Goal: Understand process/instructions: Learn how to perform a task or action

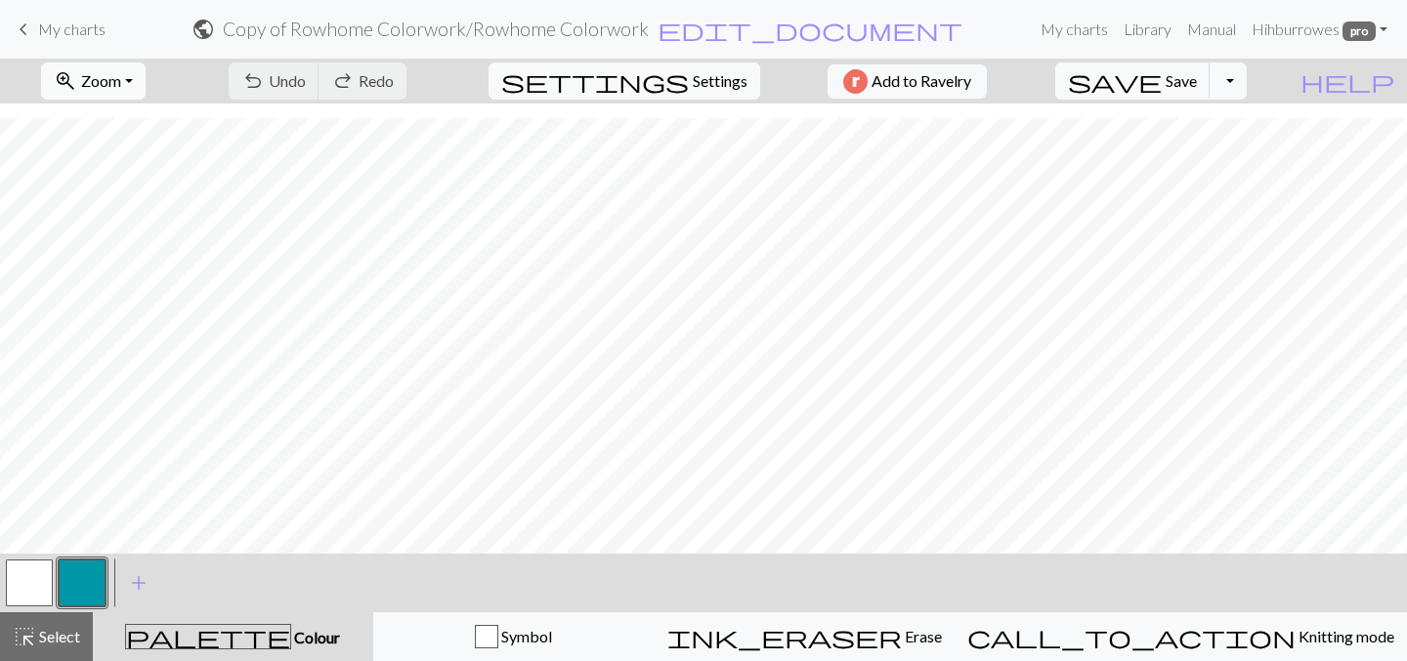
click at [77, 72] on span "zoom_in" at bounding box center [65, 80] width 23 height 27
click at [122, 119] on button "Fit all" at bounding box center [119, 123] width 154 height 31
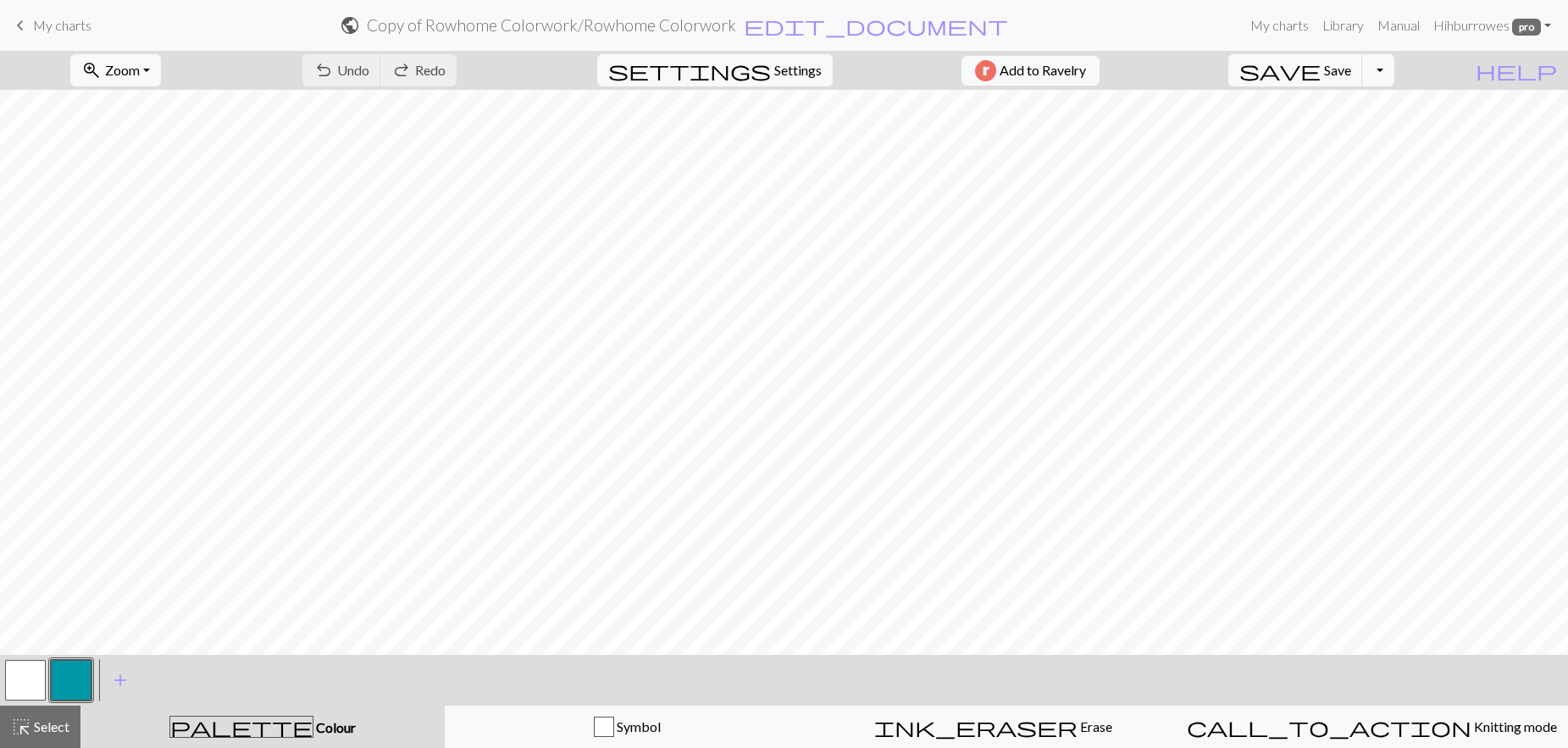
scroll to position [0, 754]
click at [147, 78] on button "zoom_in Zoom Zoom" at bounding box center [115, 70] width 91 height 32
click at [140, 137] on button "Fit width" at bounding box center [138, 134] width 134 height 27
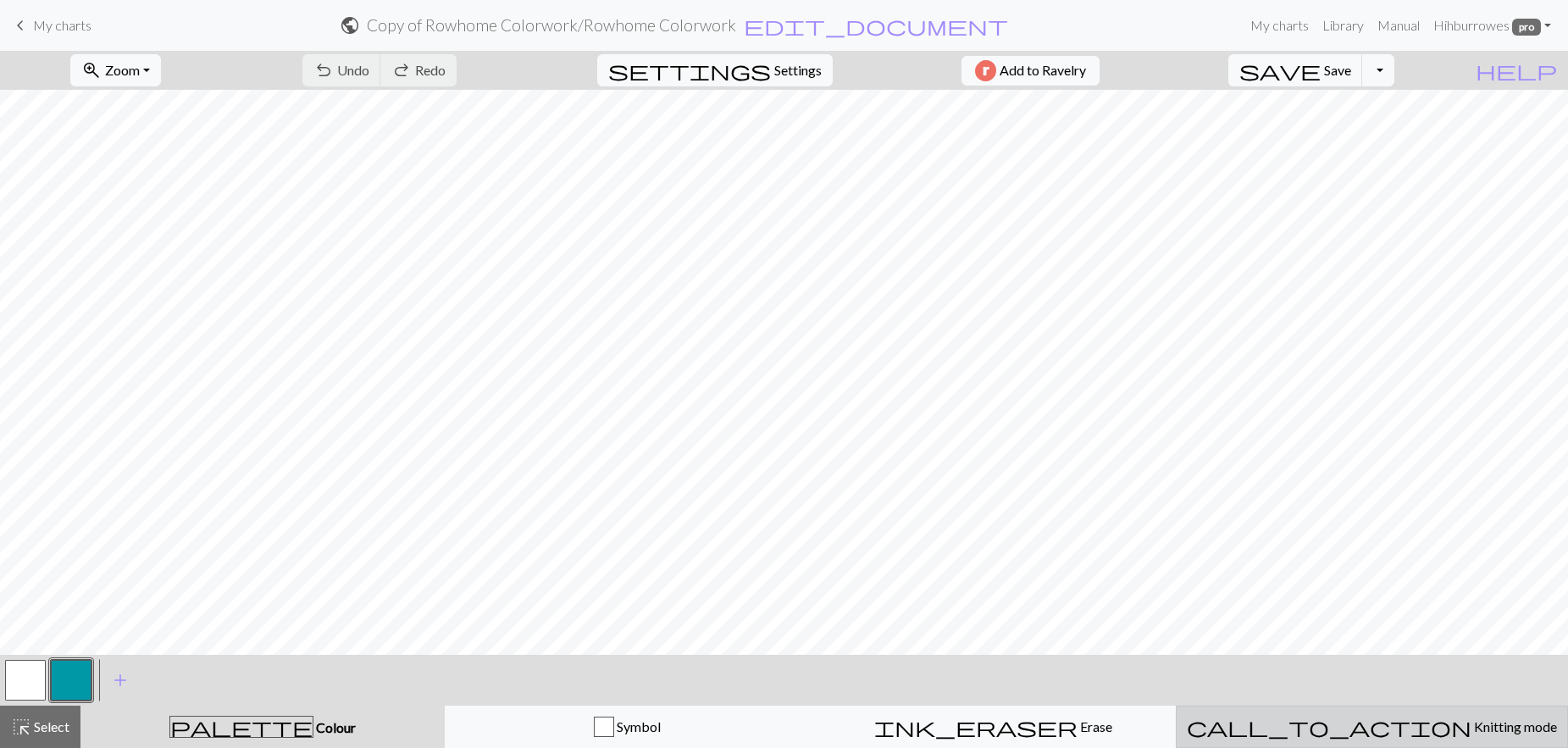
click at [1219, 572] on span "Knitting mode" at bounding box center [1514, 725] width 86 height 16
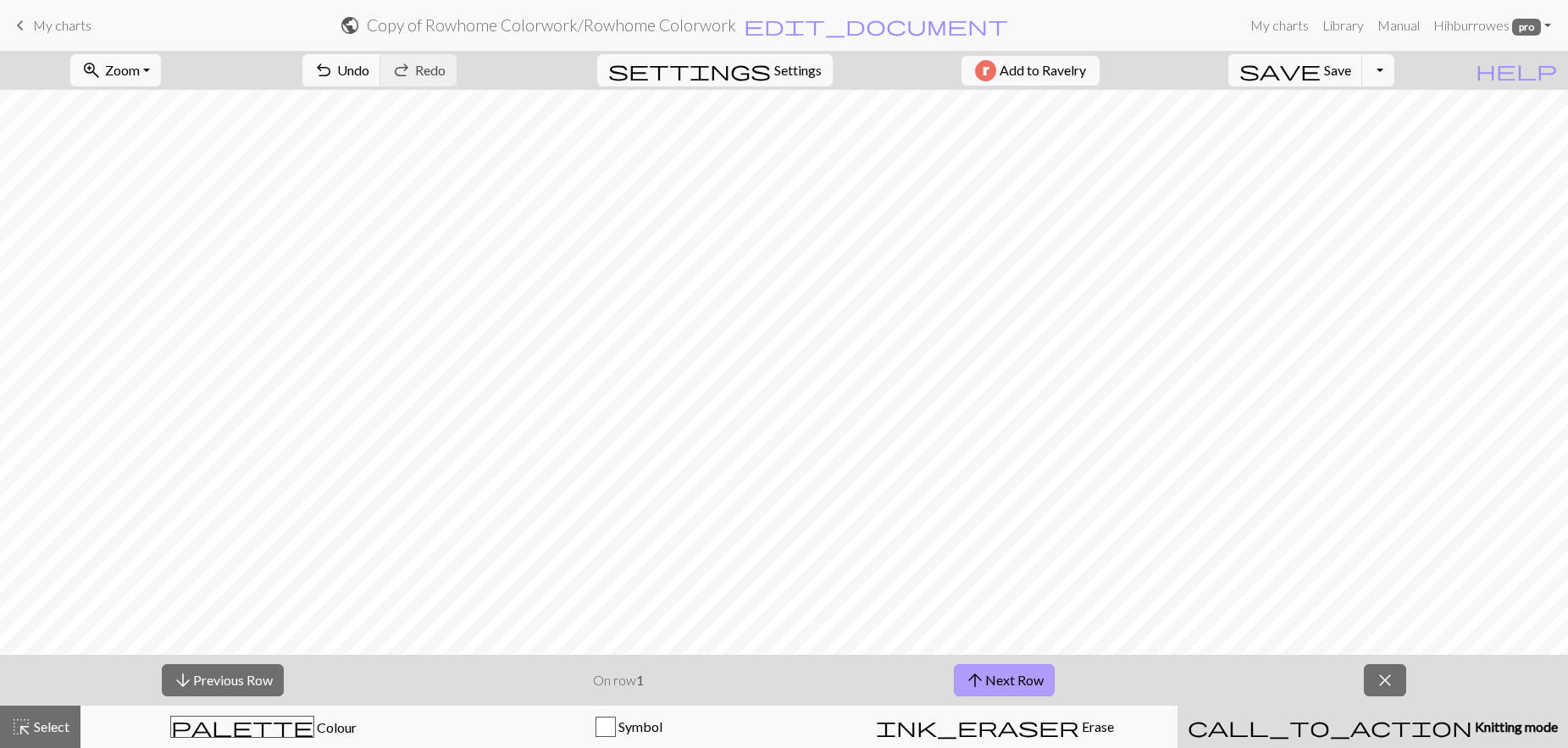
click at [1028, 572] on button "arrow_upward Next Row" at bounding box center [1004, 680] width 101 height 32
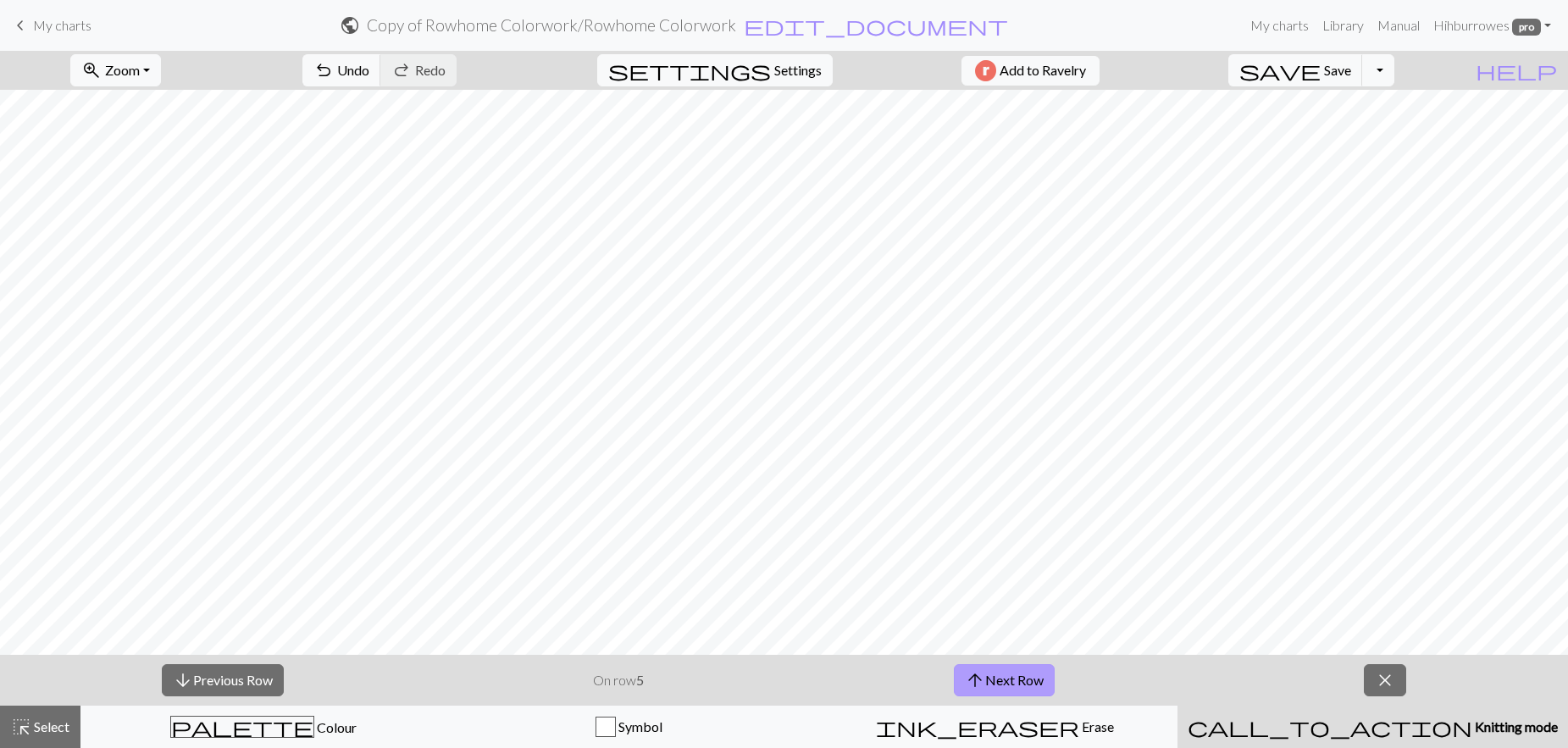
click at [1028, 572] on button "arrow_upward Next Row" at bounding box center [1004, 680] width 101 height 32
click at [1028, 572] on button "arrow_upward Next Row" at bounding box center [1007, 680] width 101 height 32
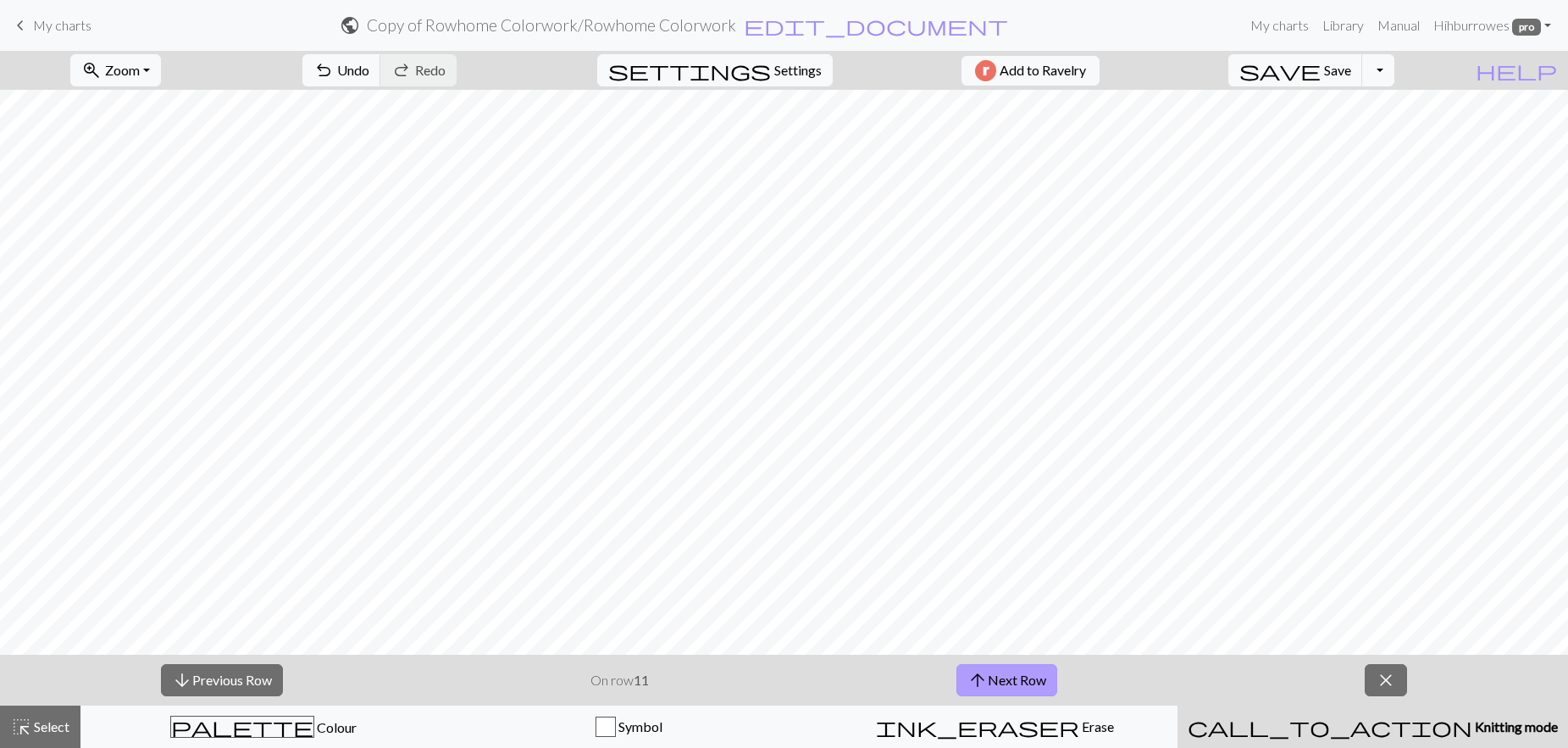
click at [1028, 572] on button "arrow_upward Next Row" at bounding box center [1007, 680] width 101 height 32
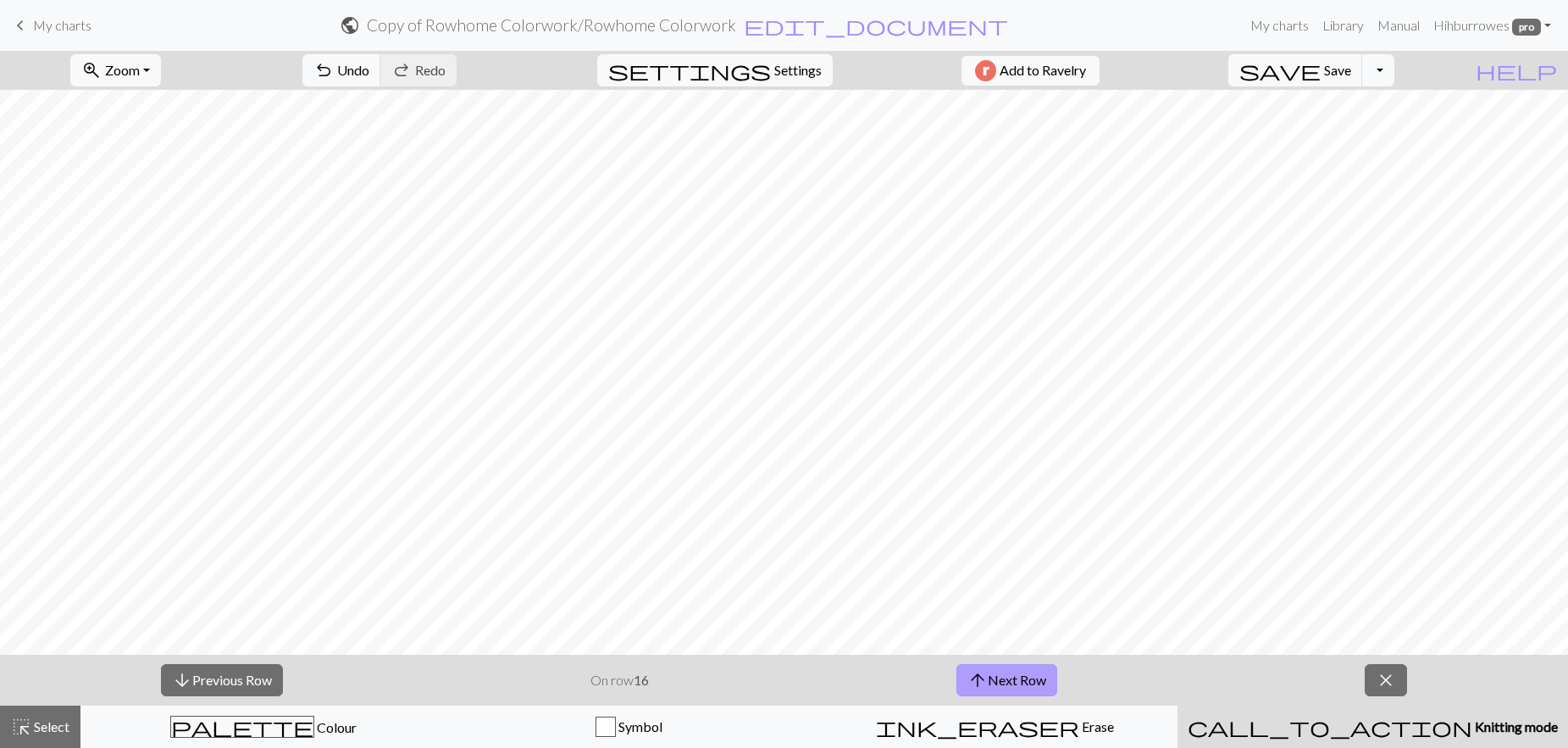
click at [1028, 572] on button "arrow_upward Next Row" at bounding box center [1007, 680] width 101 height 32
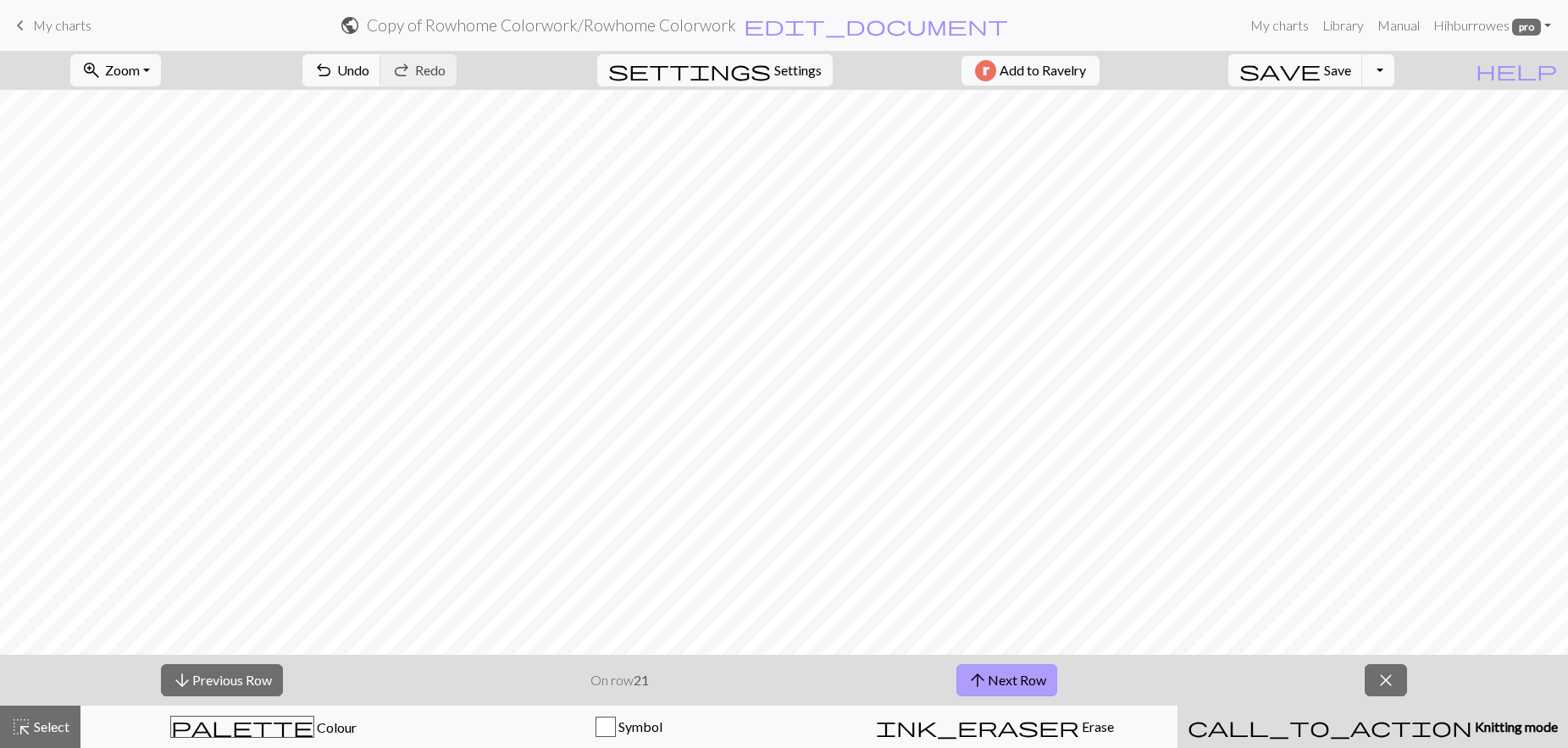
click at [1028, 572] on button "arrow_upward Next Row" at bounding box center [1007, 680] width 101 height 32
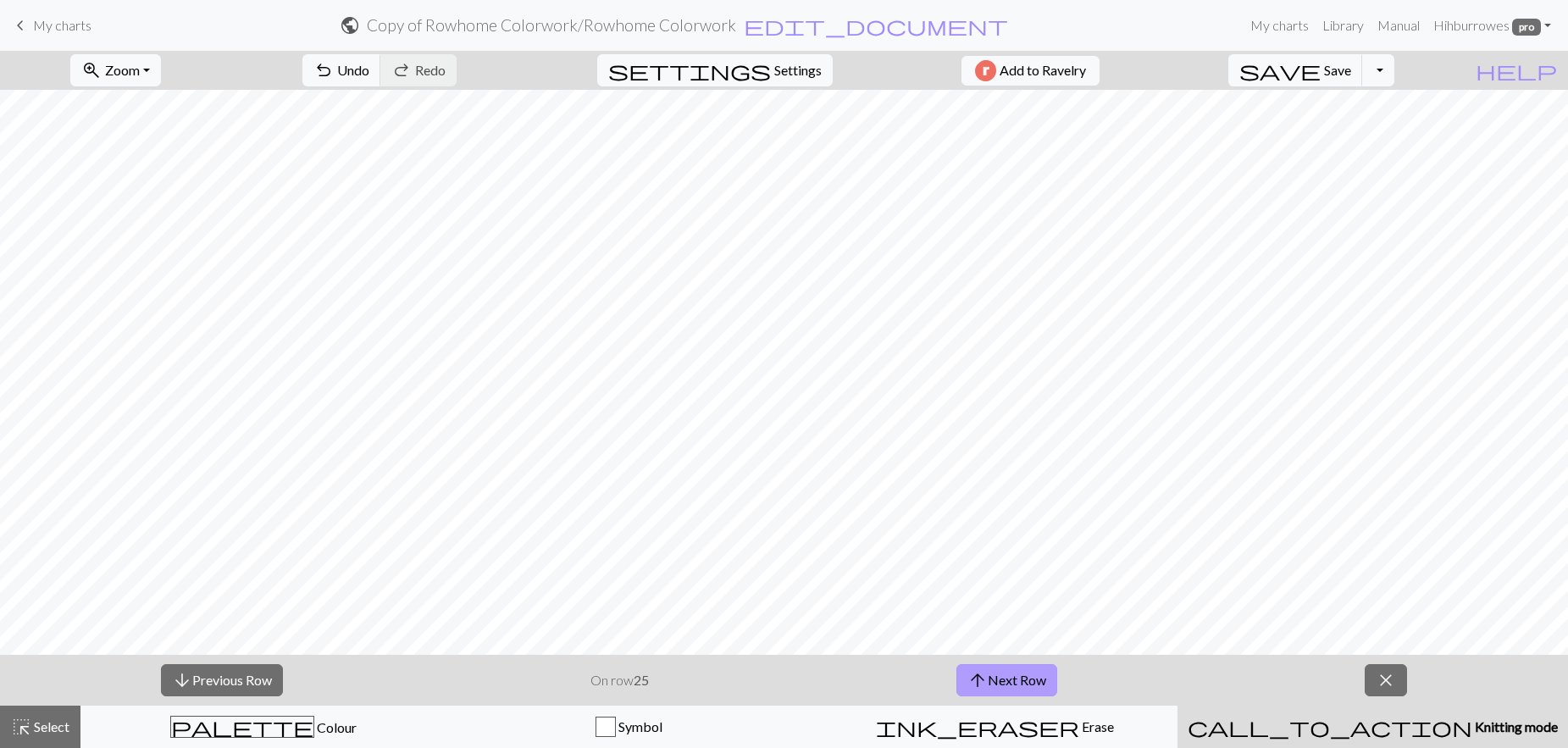
click at [1028, 572] on button "arrow_upward Next Row" at bounding box center [1007, 680] width 101 height 32
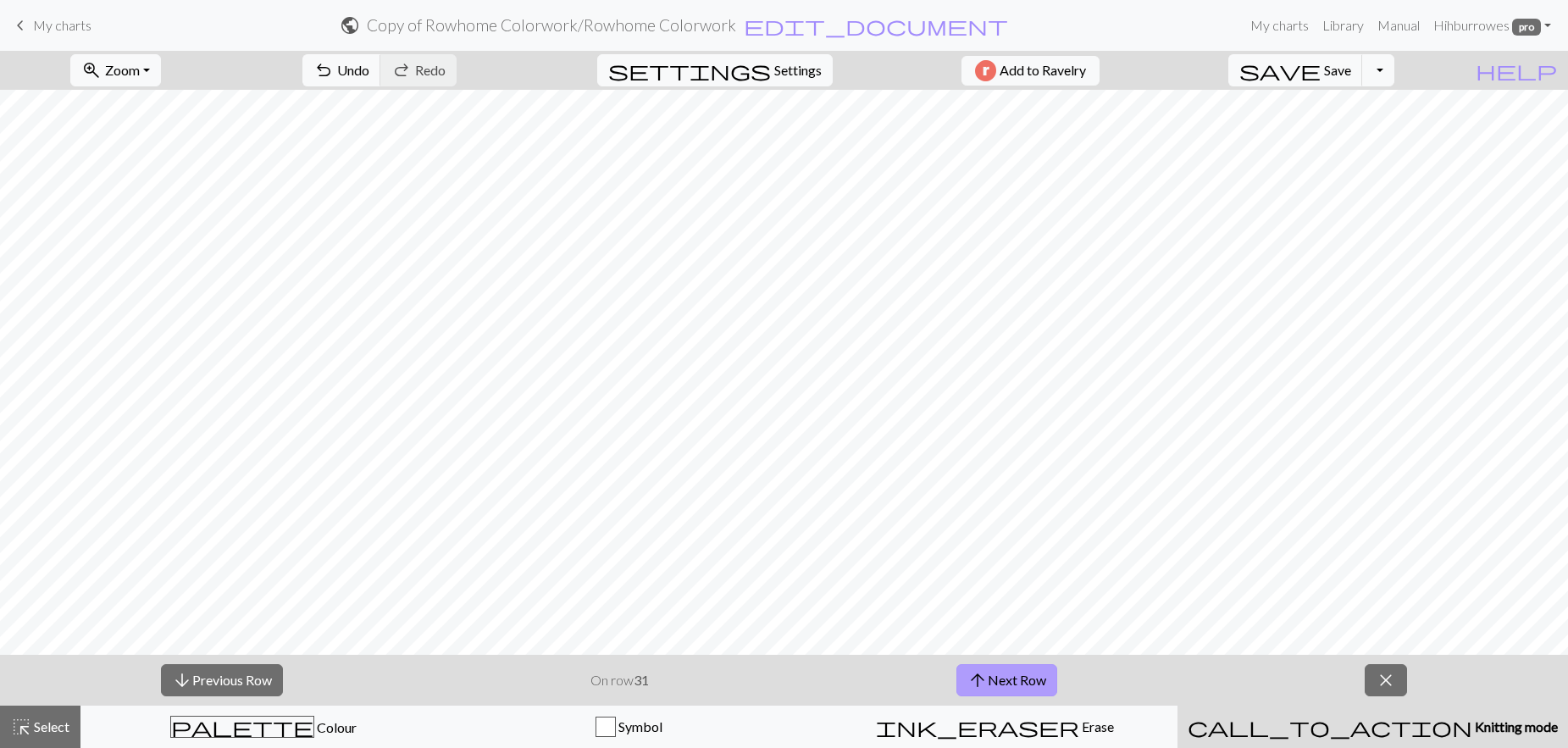
click at [1028, 572] on button "arrow_upward Next Row" at bounding box center [1007, 680] width 101 height 32
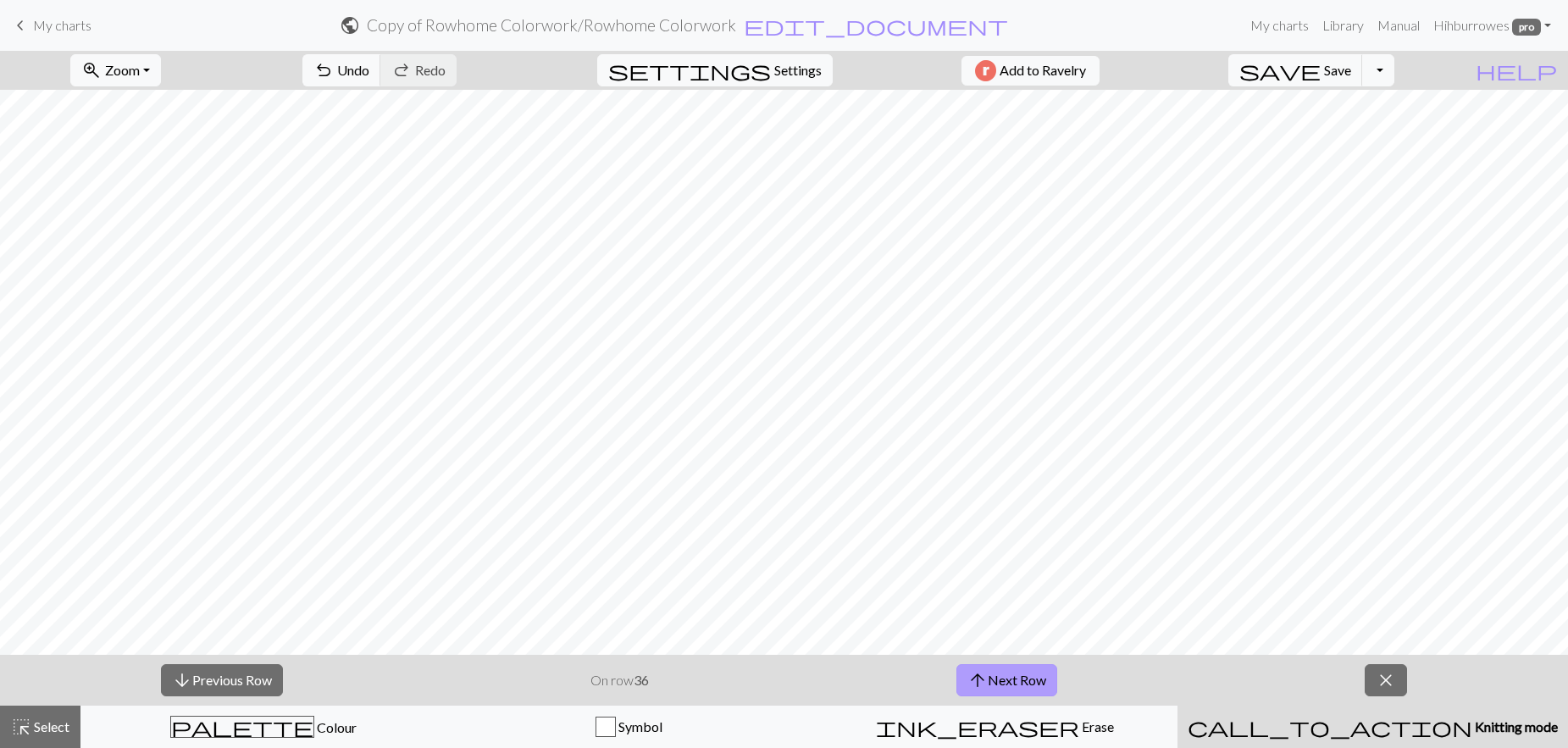
click at [1028, 572] on button "arrow_upward Next Row" at bounding box center [1007, 680] width 101 height 32
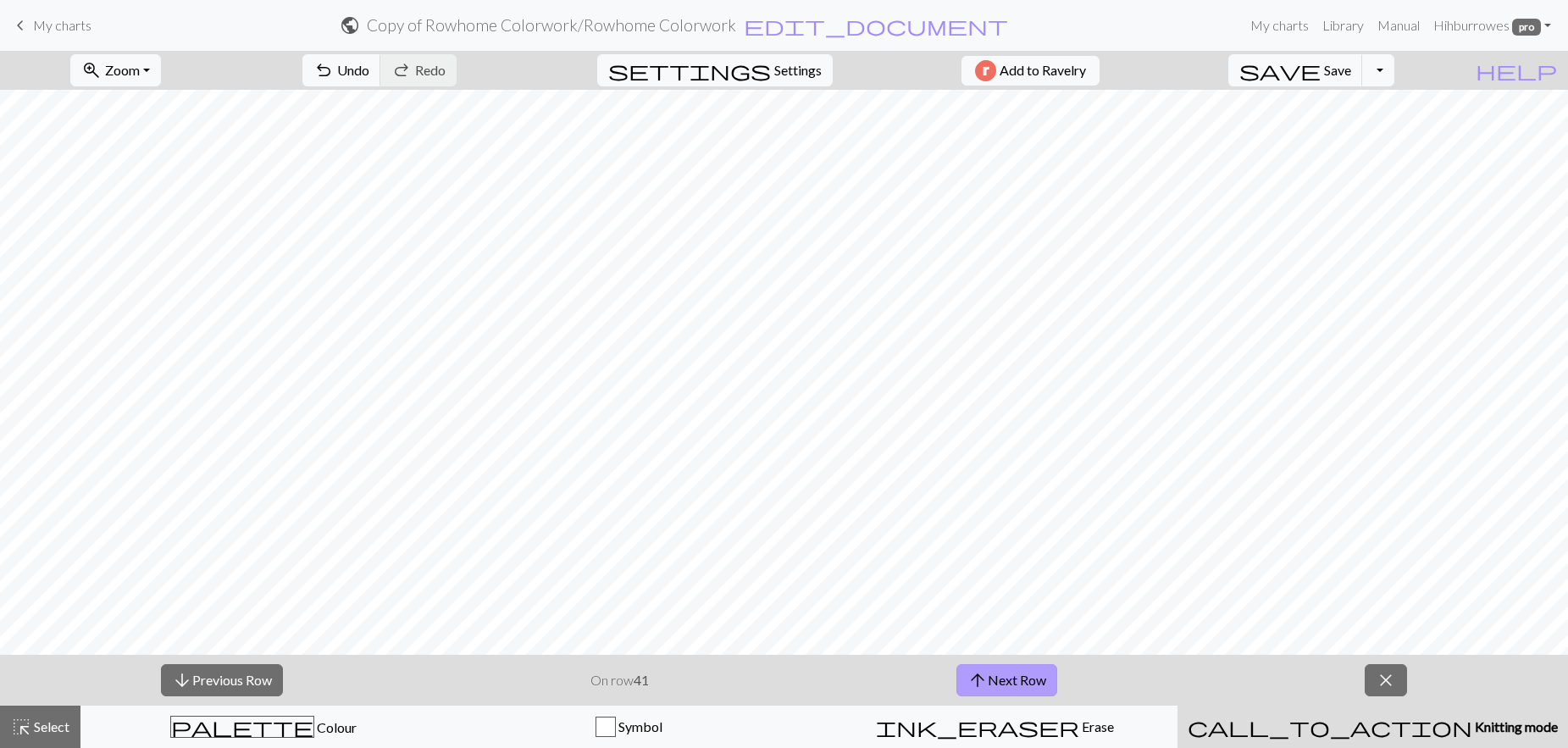
click at [1028, 572] on button "arrow_upward Next Row" at bounding box center [1007, 680] width 101 height 32
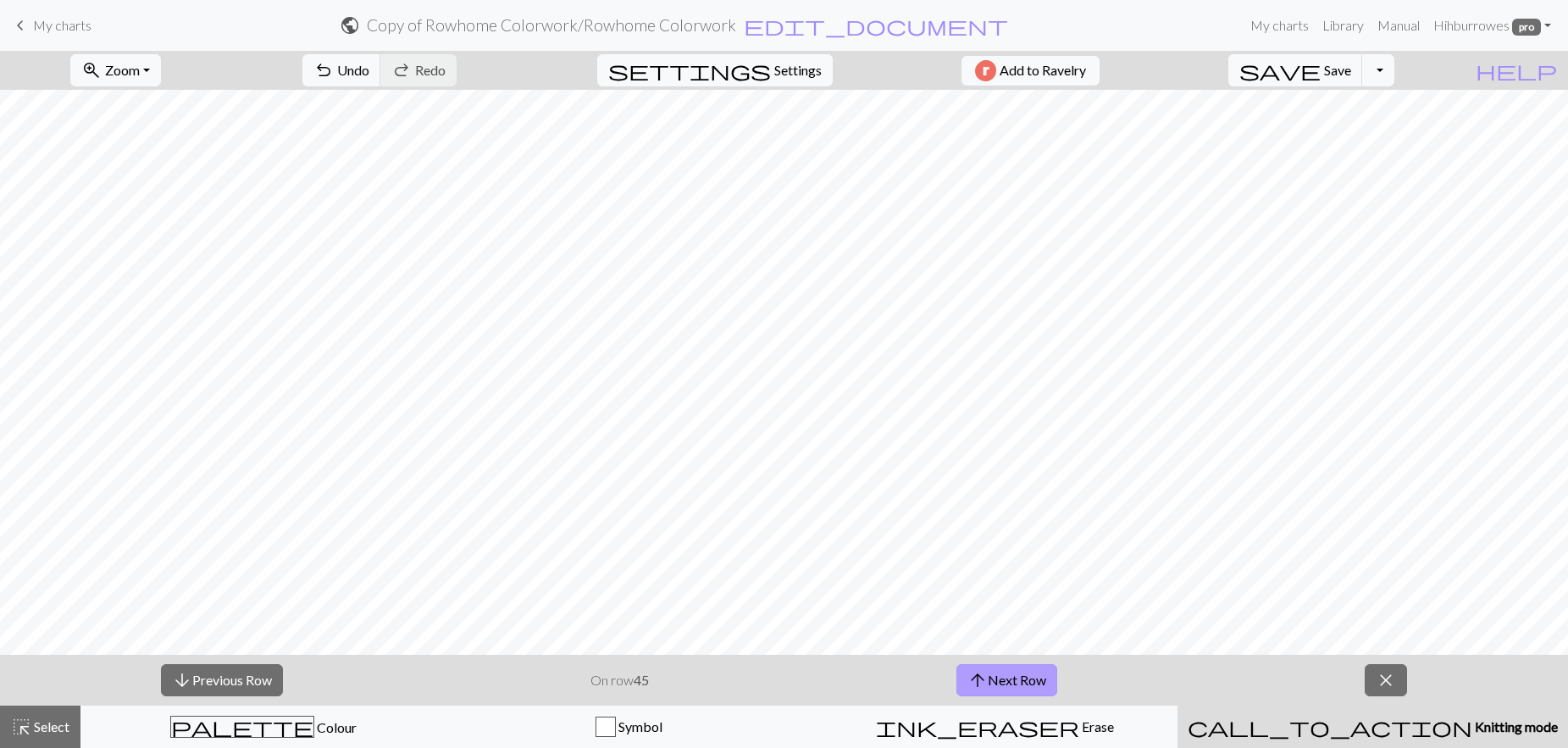
click at [1028, 572] on button "arrow_upward Next Row" at bounding box center [1007, 680] width 101 height 32
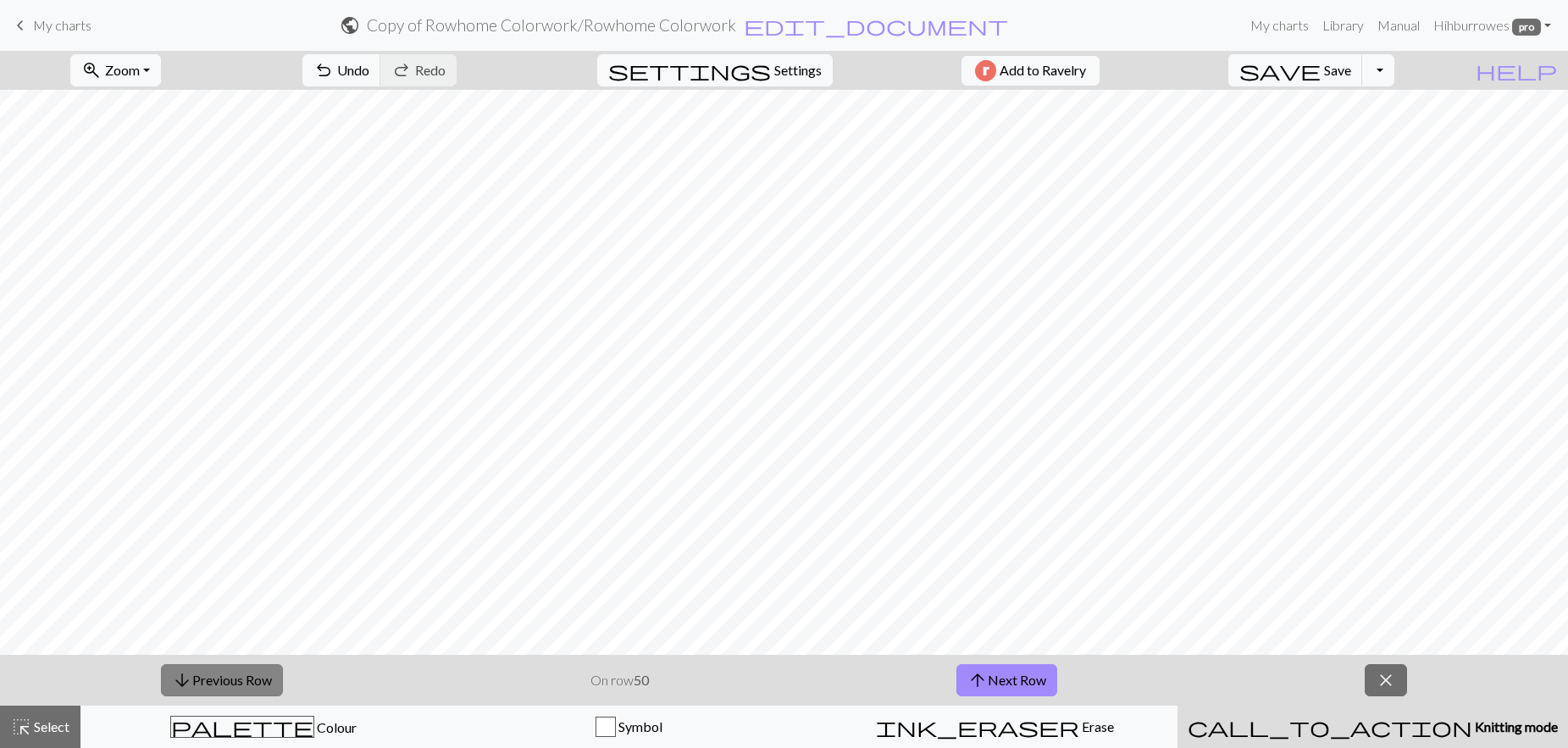
click at [242, 572] on button "arrow_downward Previous Row" at bounding box center [222, 680] width 122 height 32
